Goal: Information Seeking & Learning: Learn about a topic

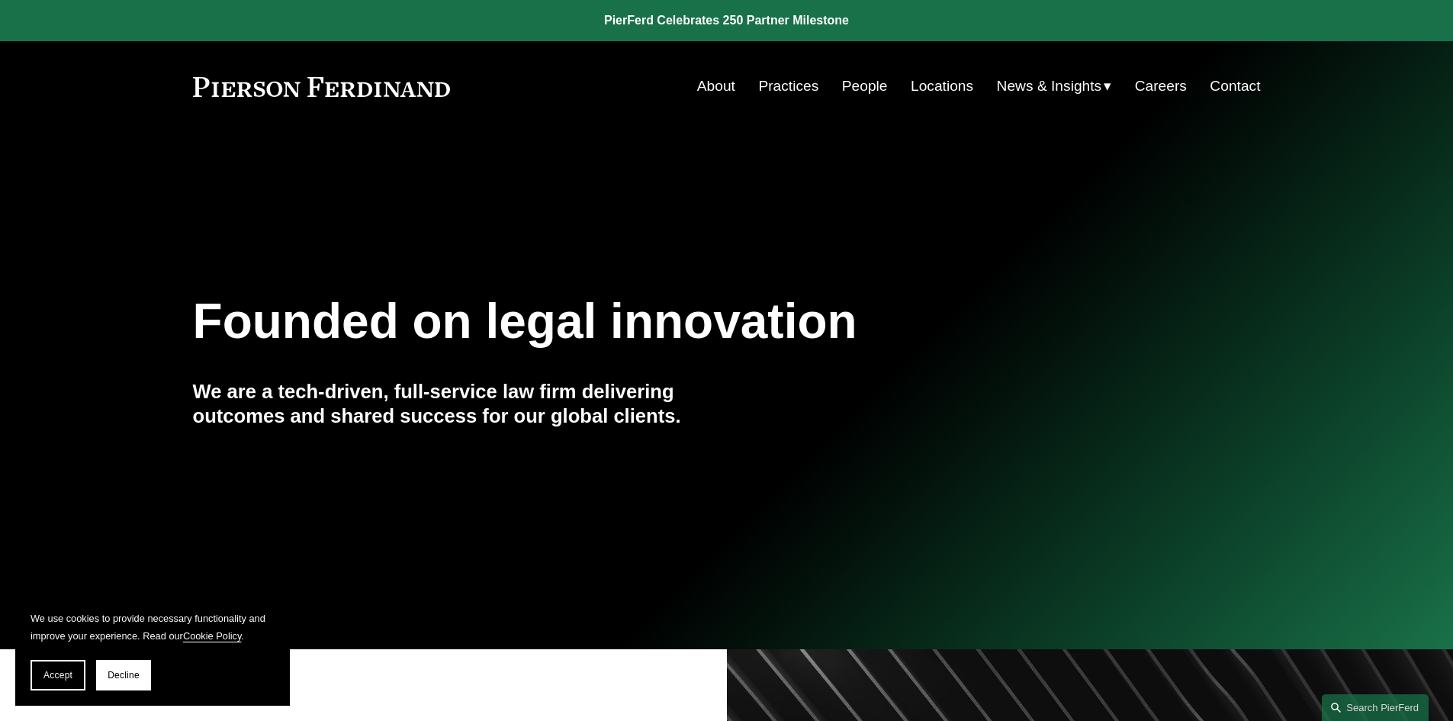
click at [792, 80] on link "Practices" at bounding box center [788, 86] width 60 height 29
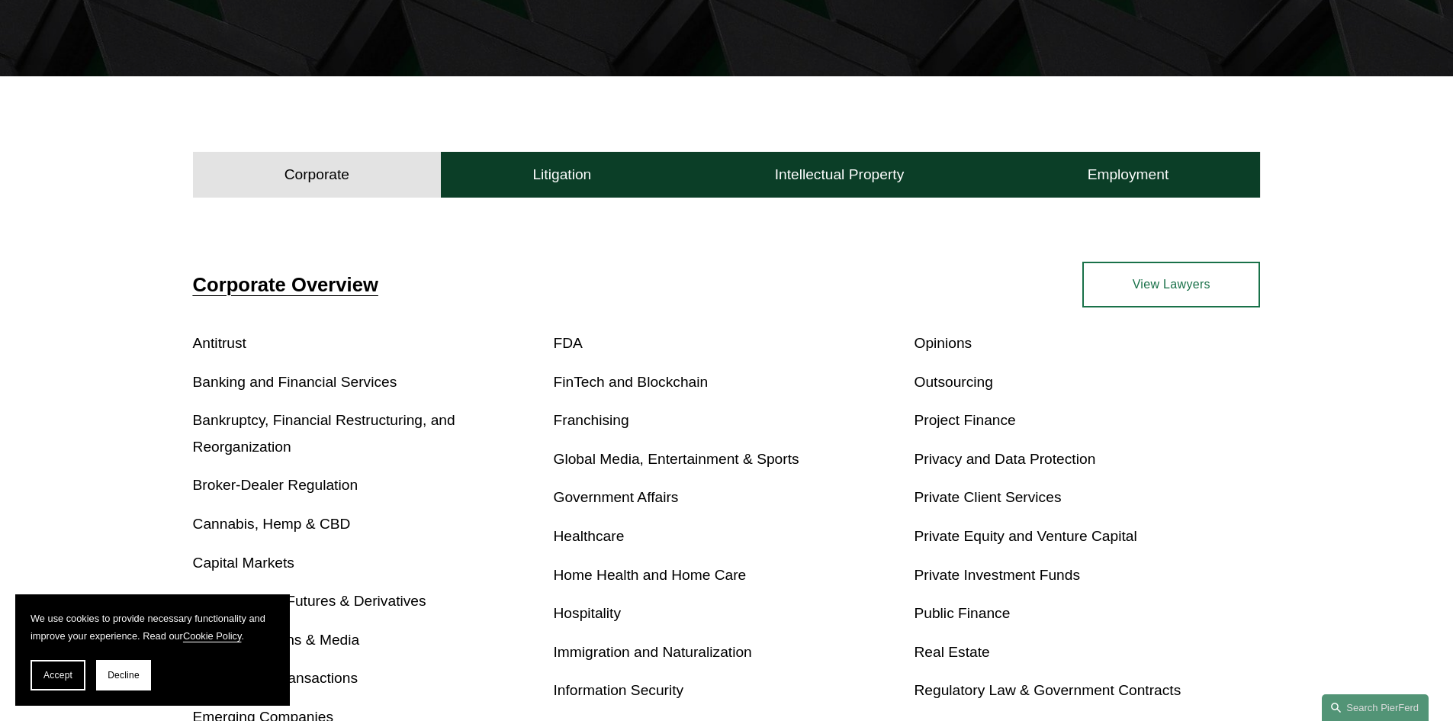
scroll to position [381, 0]
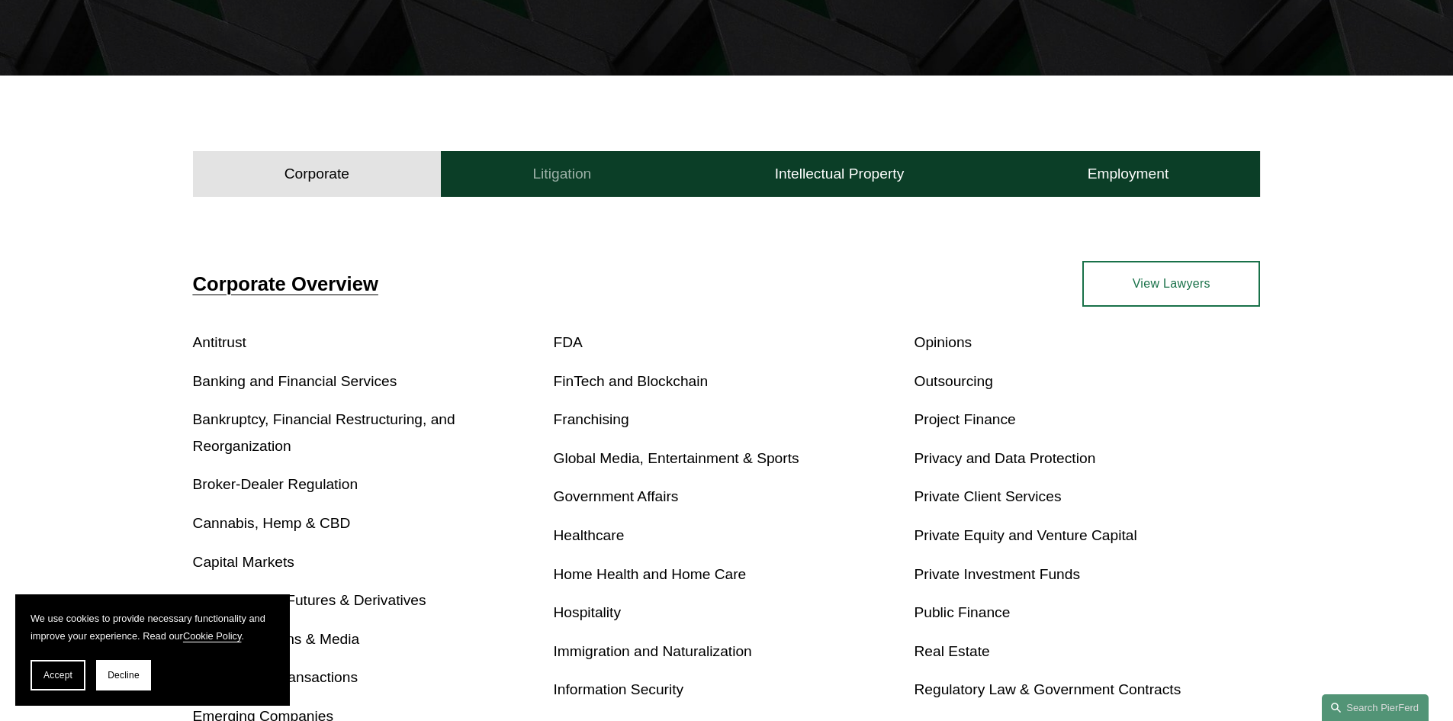
click at [539, 175] on h4 "Litigation" at bounding box center [561, 174] width 59 height 18
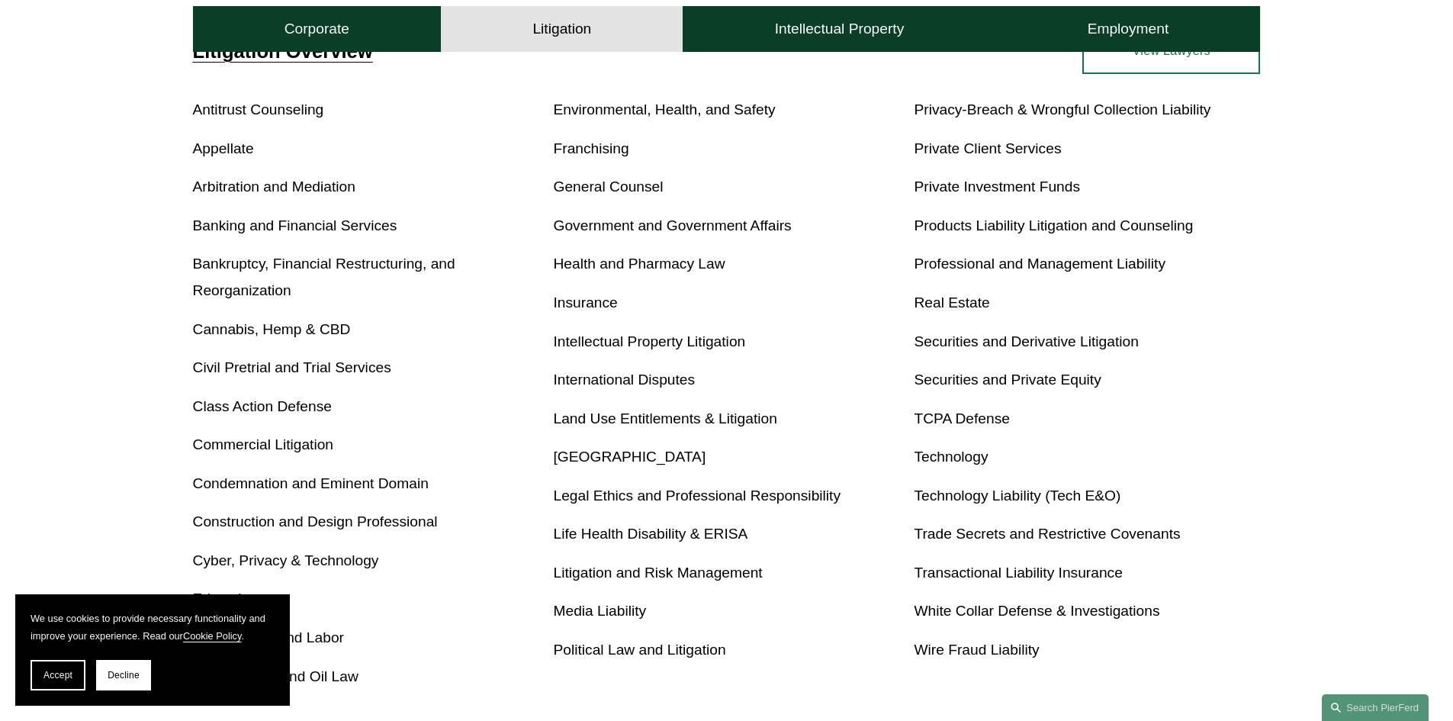
scroll to position [610, 0]
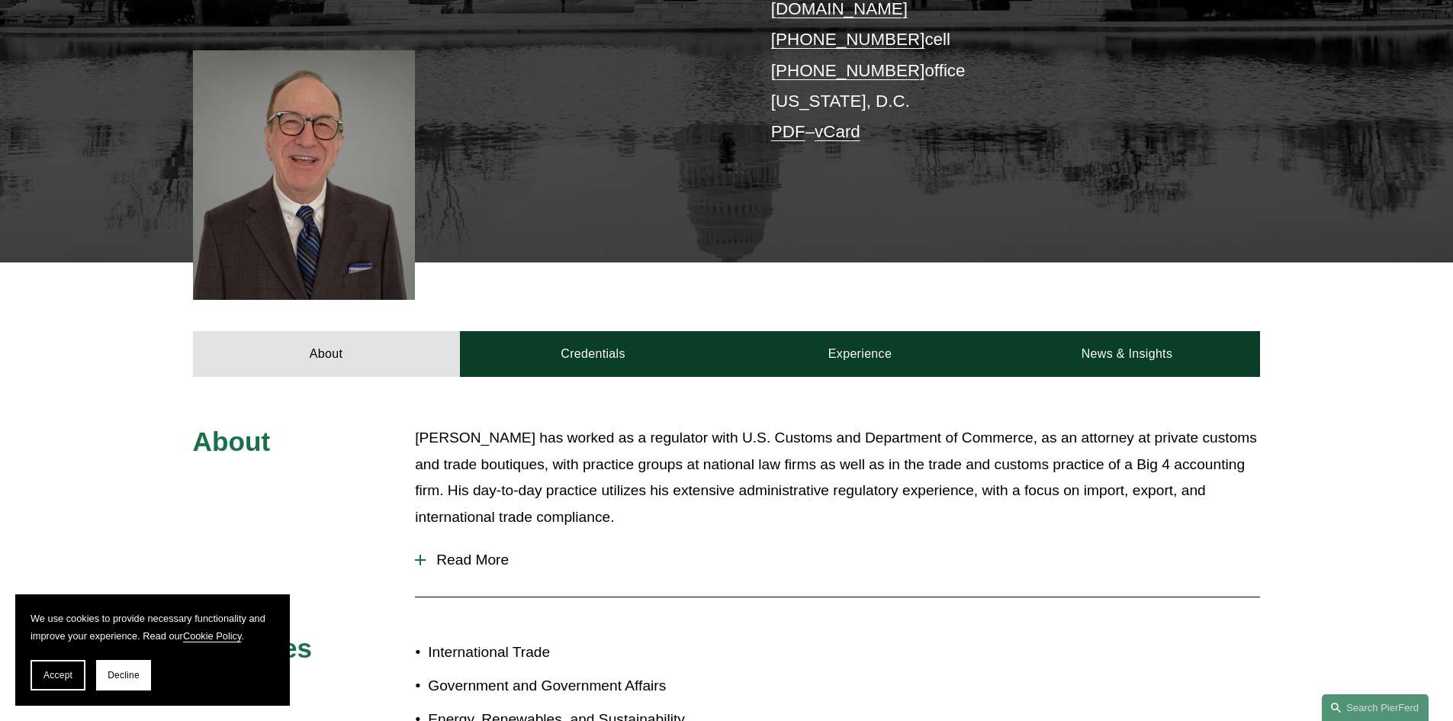
scroll to position [534, 0]
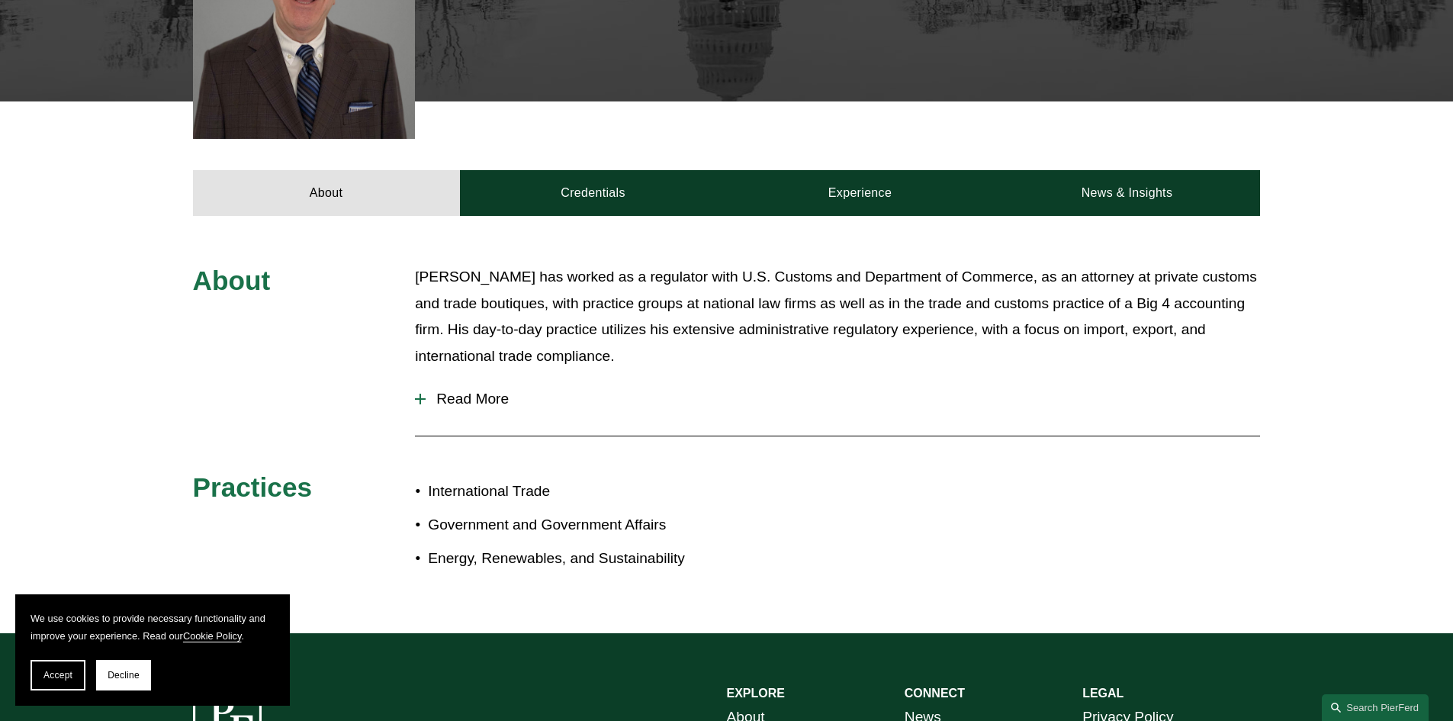
click at [484, 478] on p "International Trade" at bounding box center [577, 491] width 298 height 27
click at [487, 391] on span "Read More" at bounding box center [843, 399] width 835 height 17
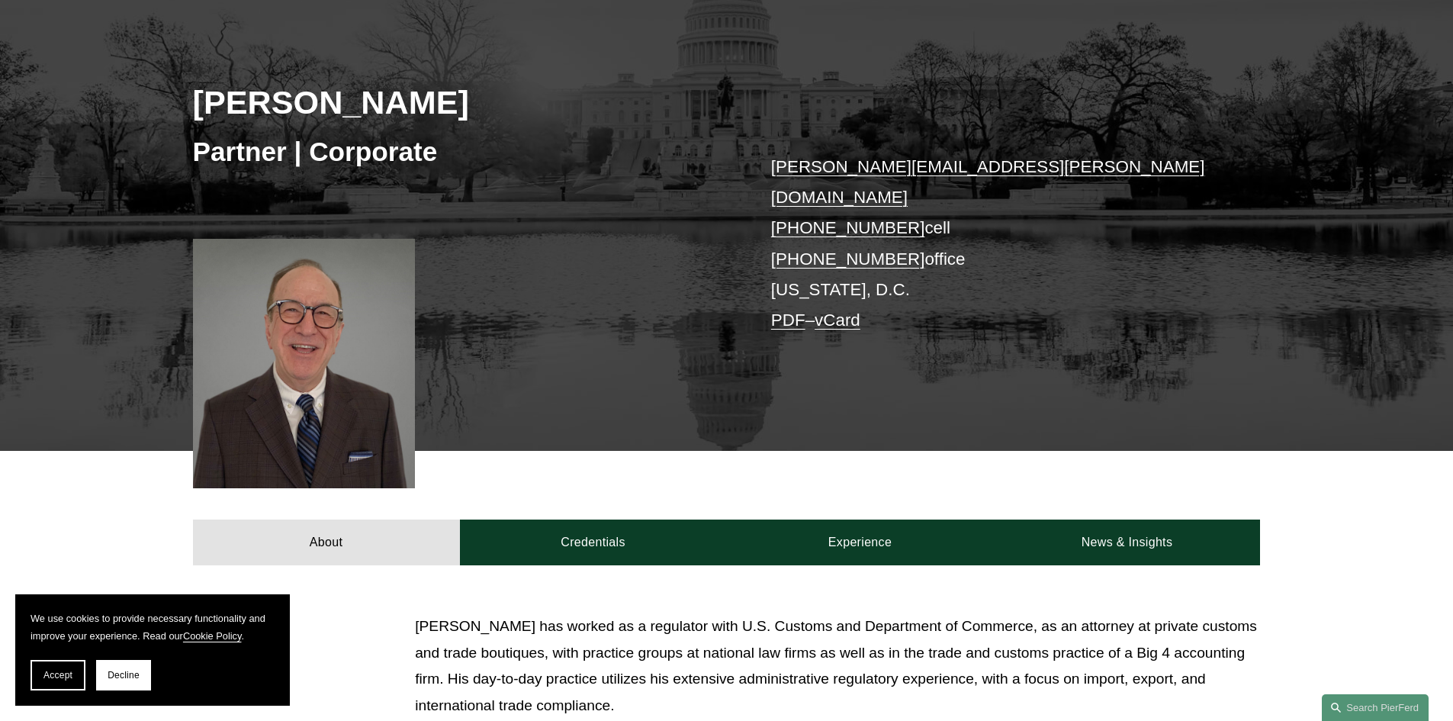
scroll to position [0, 0]
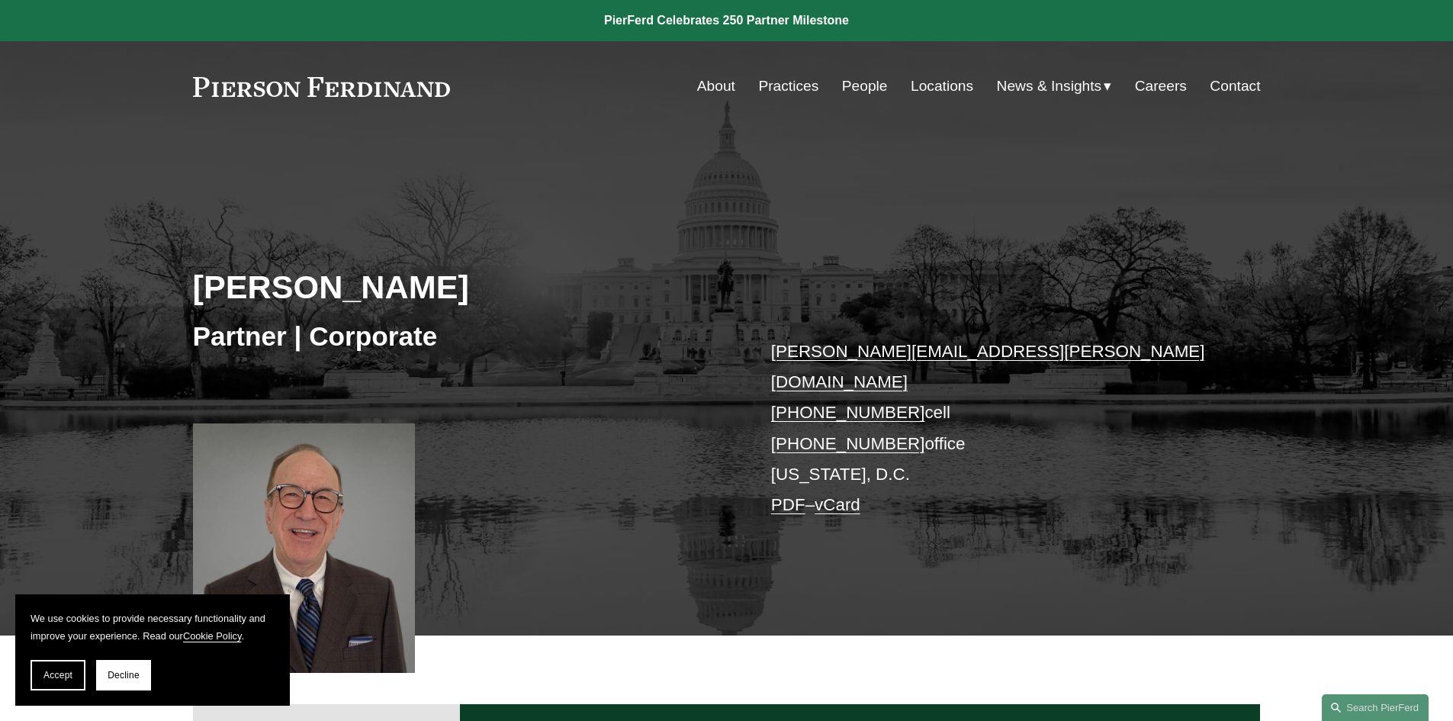
click at [809, 83] on link "Practices" at bounding box center [788, 86] width 60 height 29
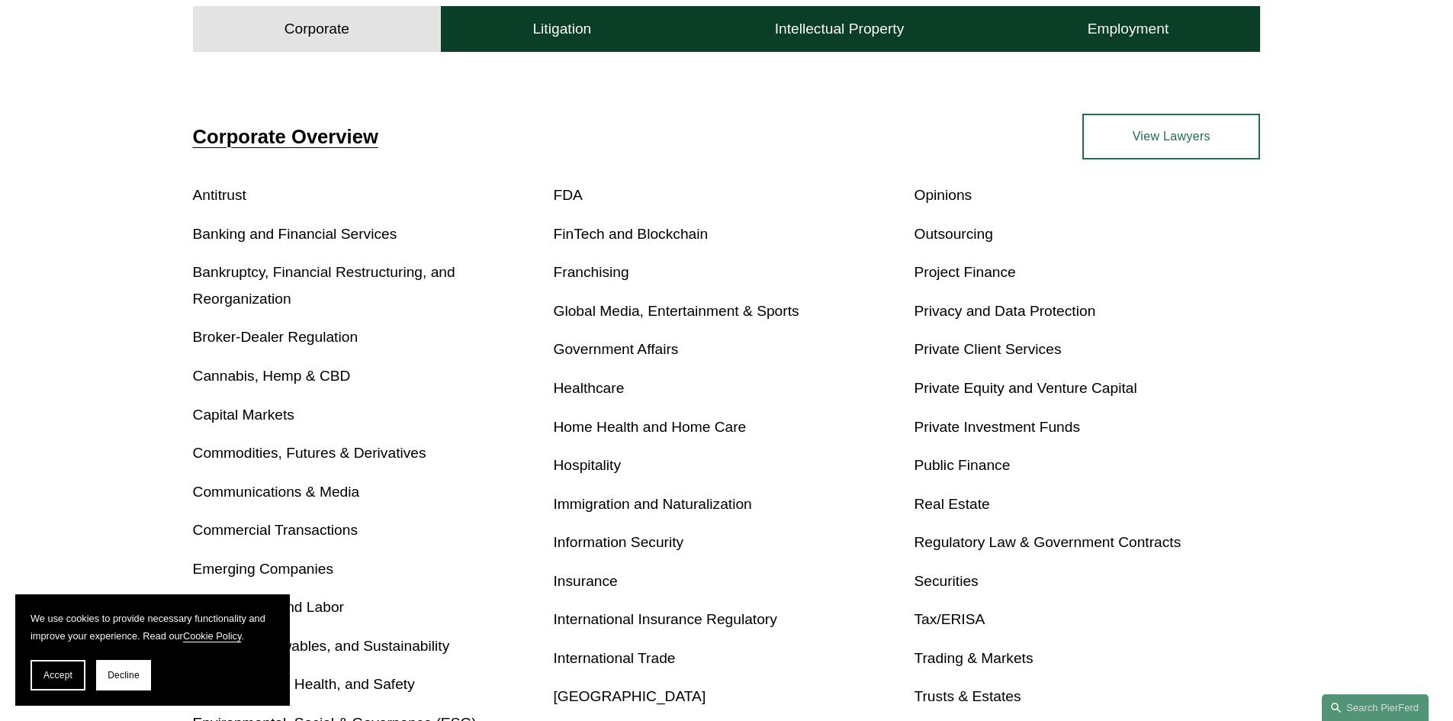
scroll to position [534, 0]
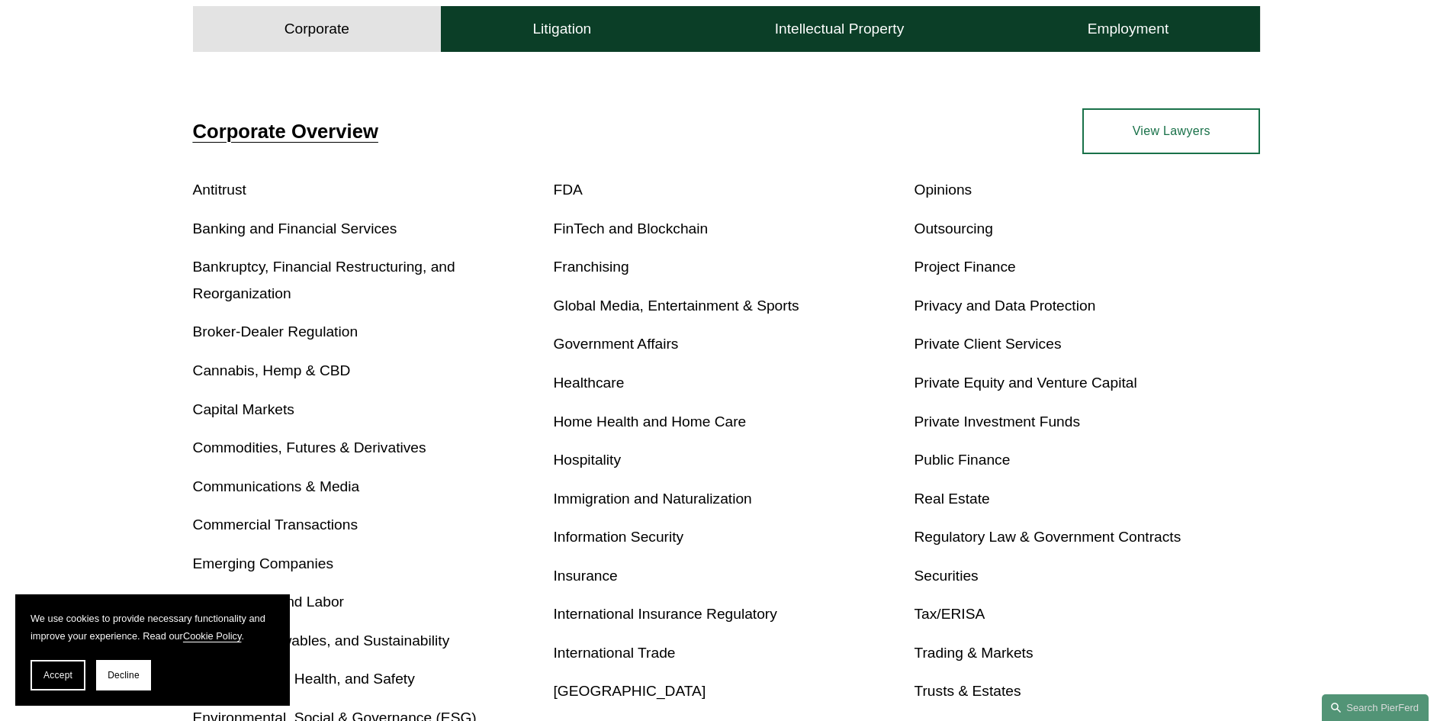
click at [647, 656] on link "International Trade" at bounding box center [615, 653] width 122 height 16
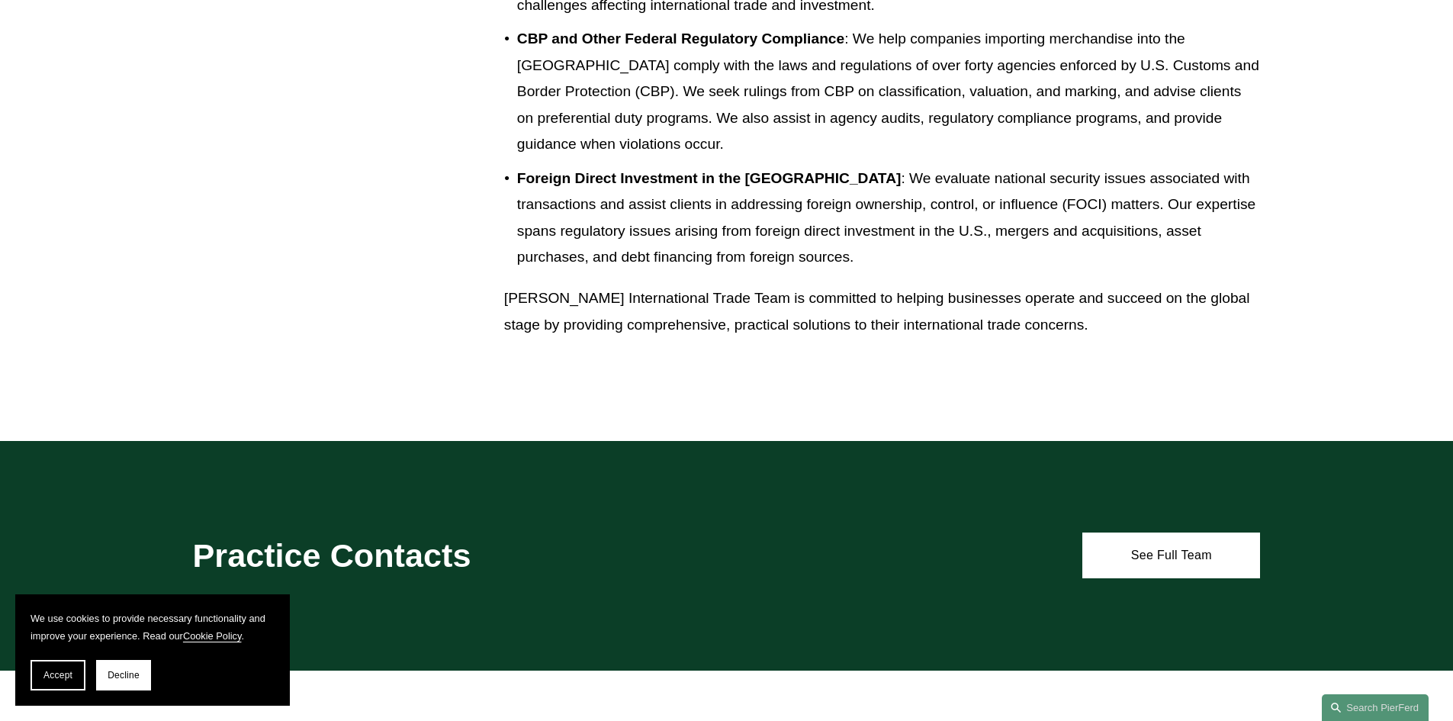
scroll to position [1602, 0]
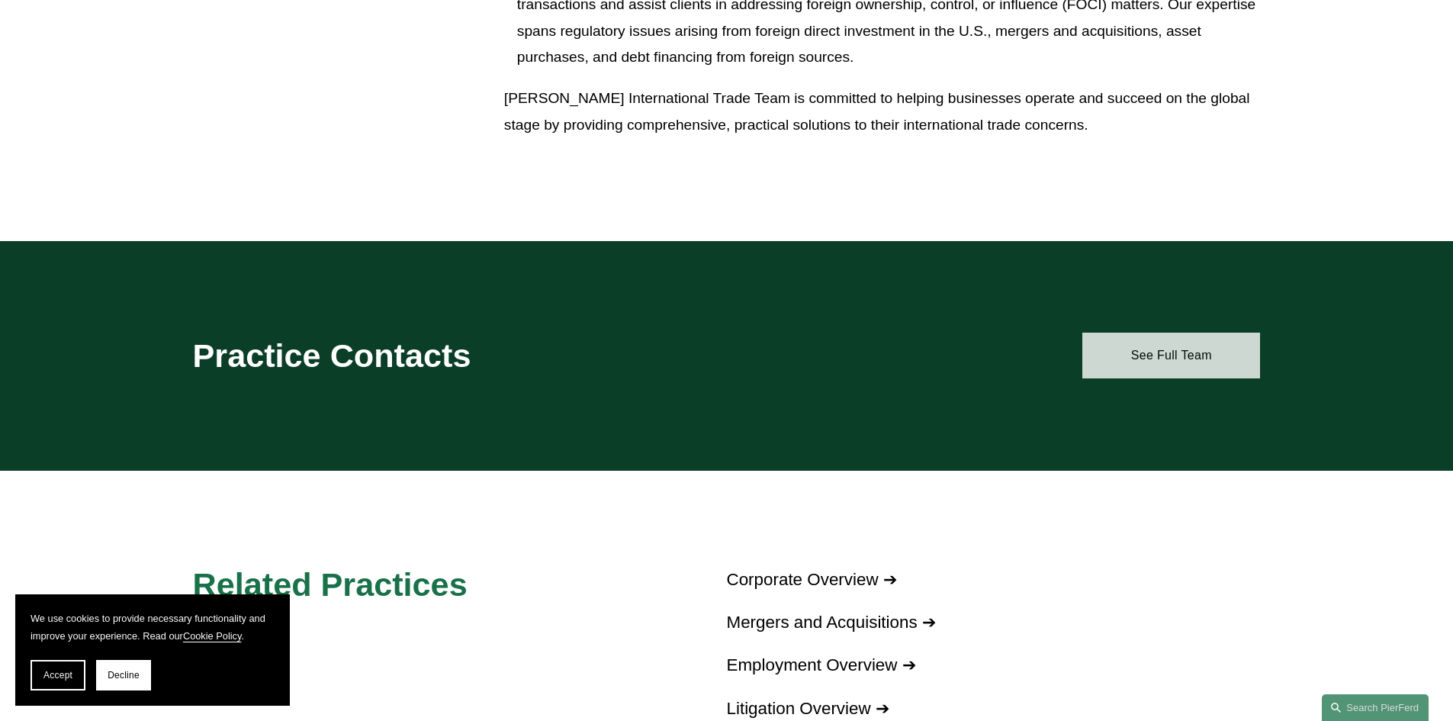
click at [1180, 355] on link "See Full Team" at bounding box center [1171, 356] width 178 height 46
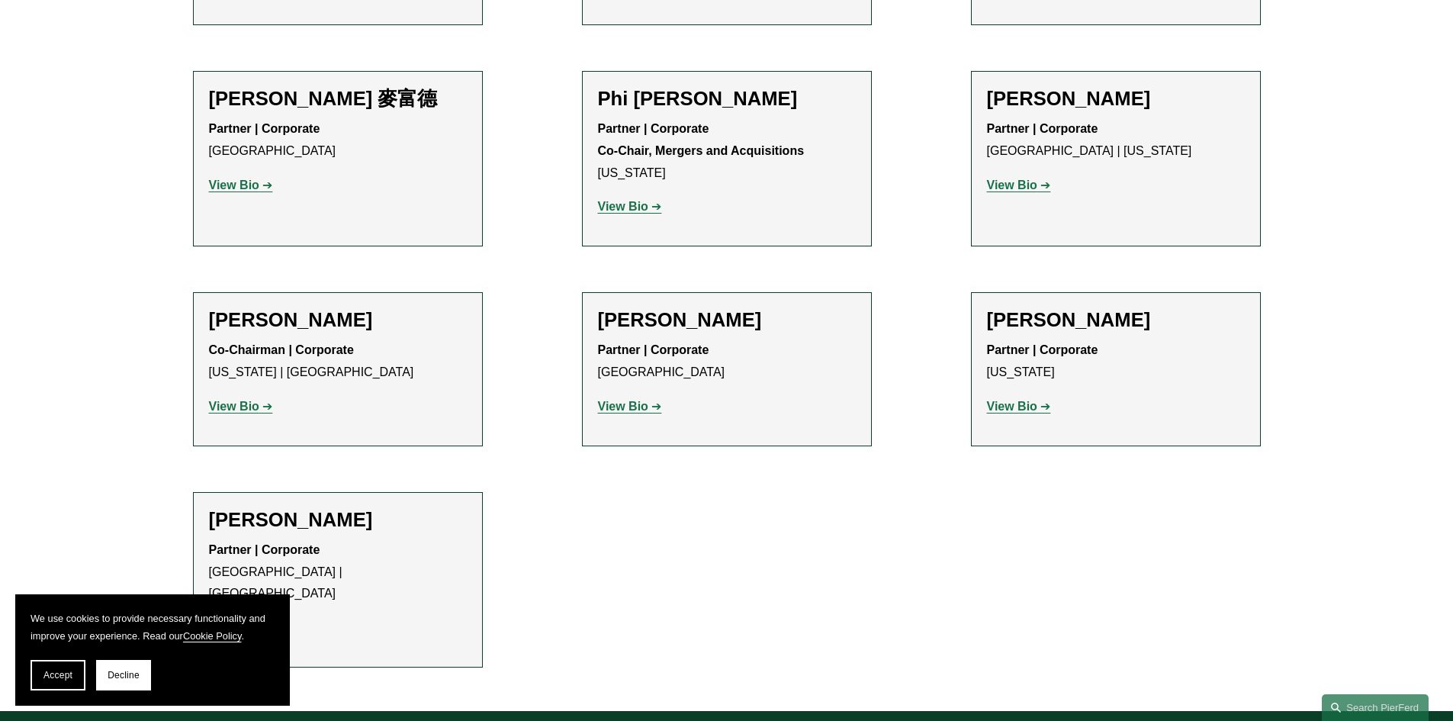
scroll to position [2060, 0]
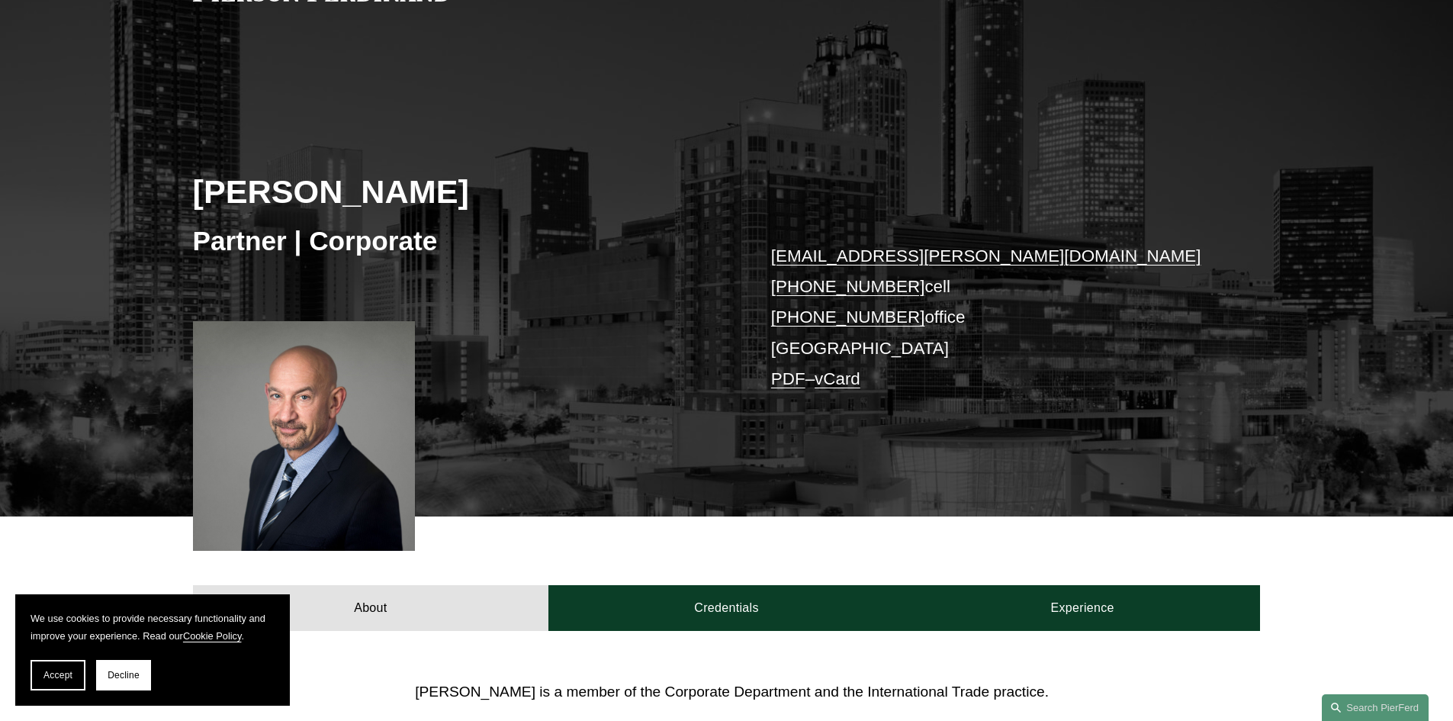
scroll to position [381, 0]
